Goal: Information Seeking & Learning: Learn about a topic

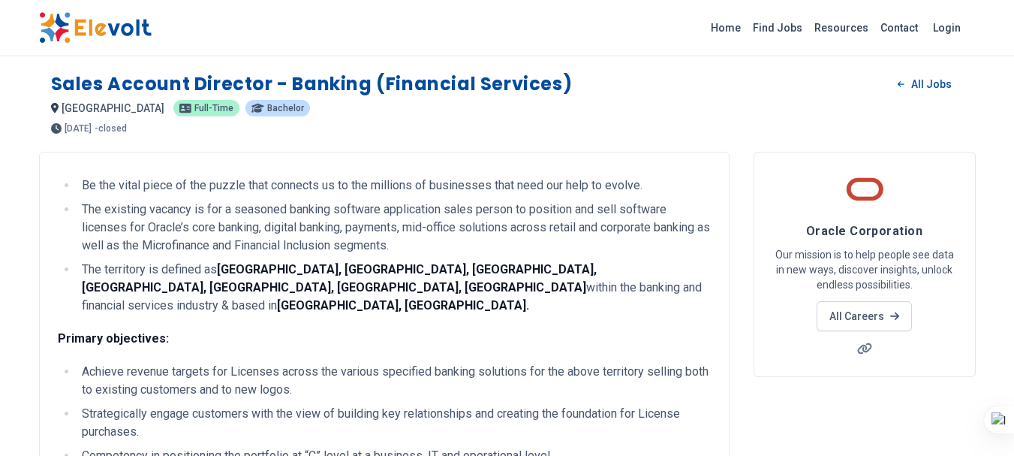
click at [285, 190] on li "Be the vital piece of the puzzle that connects us to the millions of businesses…" at bounding box center [394, 185] width 634 height 18
click at [379, 200] on li "The existing vacancy is for a seasoned banking software application sales perso…" at bounding box center [394, 227] width 634 height 54
click at [191, 189] on li "Be the vital piece of the puzzle that connects us to the millions of businesses…" at bounding box center [394, 185] width 634 height 18
drag, startPoint x: 120, startPoint y: 185, endPoint x: 253, endPoint y: 188, distance: 132.9
click at [253, 188] on li "Be the vital piece of the puzzle that connects us to the millions of businesses…" at bounding box center [394, 185] width 634 height 18
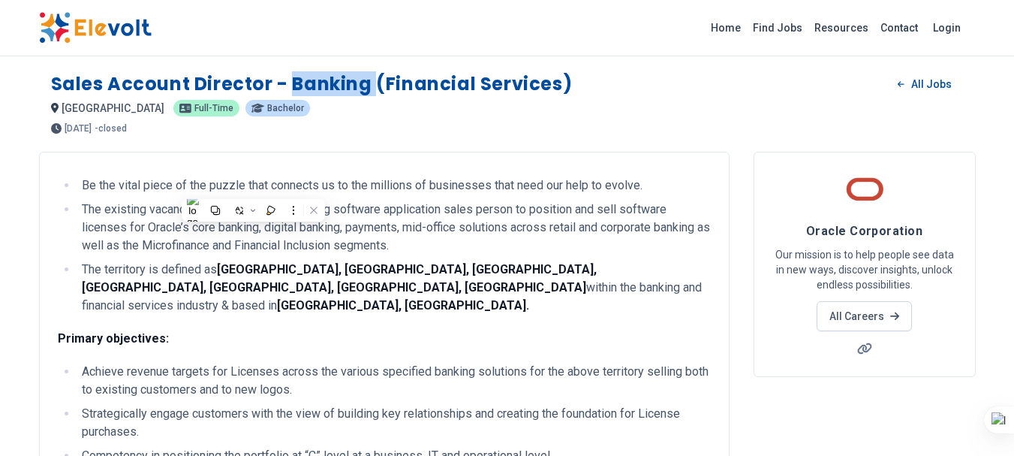
drag, startPoint x: 291, startPoint y: 84, endPoint x: 375, endPoint y: 81, distance: 84.9
click at [375, 81] on h1 "Sales Account Director - Banking (Financial Services)" at bounding box center [312, 84] width 522 height 24
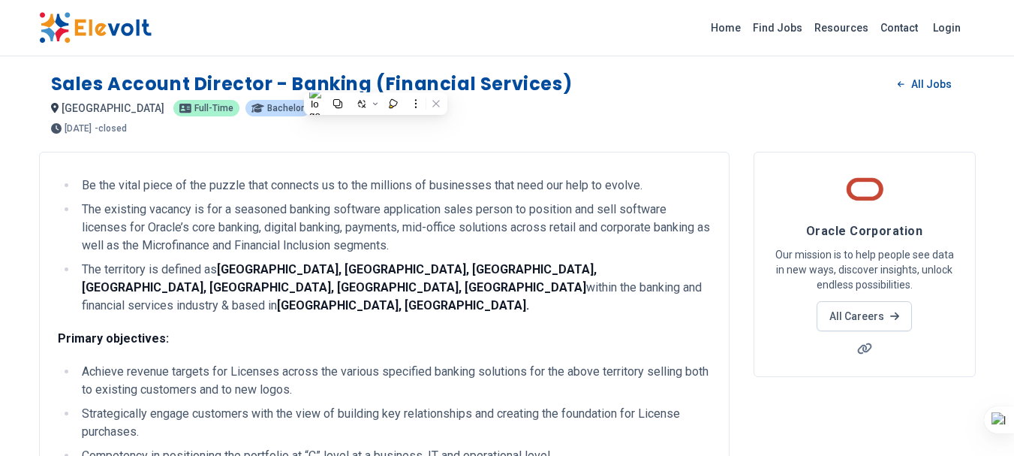
click at [495, 194] on ul "Be the vital piece of the puzzle that connects us to the millions of businesses…" at bounding box center [384, 245] width 653 height 138
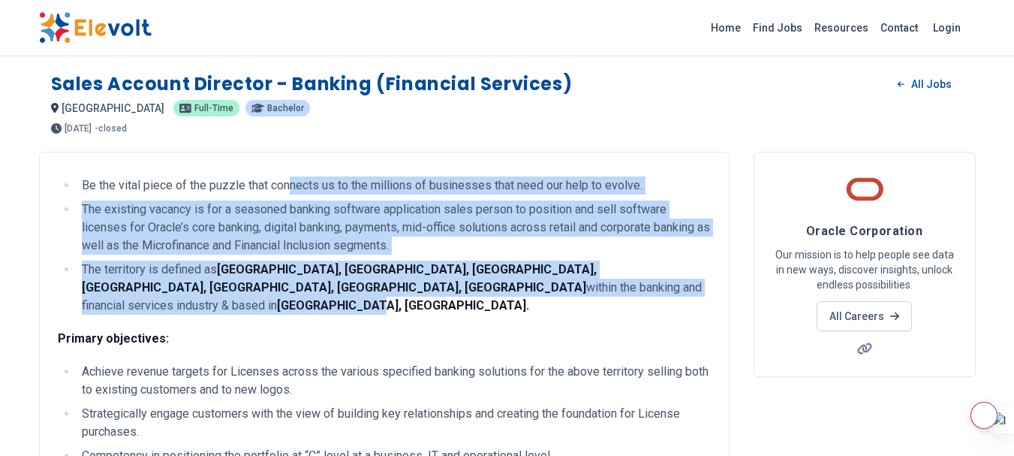
drag, startPoint x: 291, startPoint y: 185, endPoint x: 447, endPoint y: 300, distance: 194.3
